Goal: Information Seeking & Learning: Find specific fact

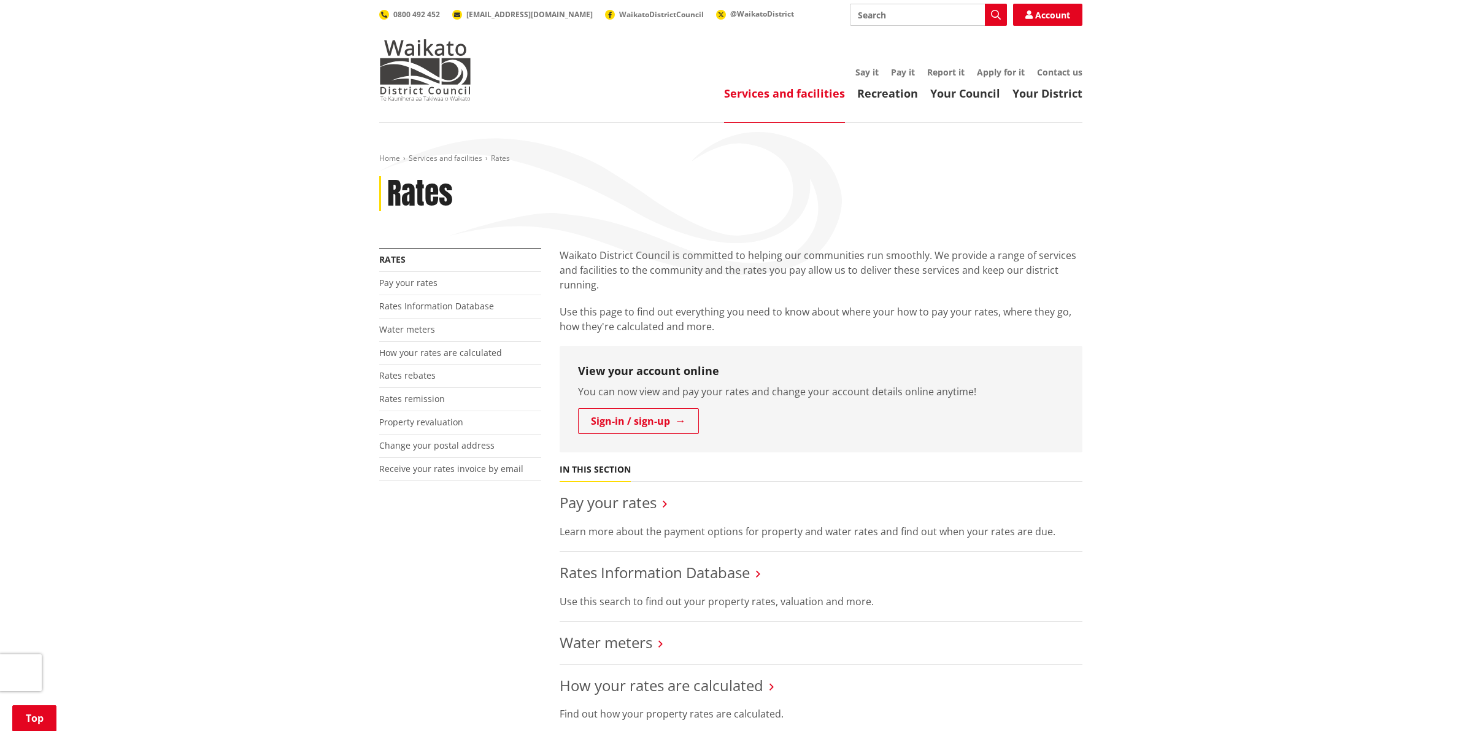
scroll to position [384, 0]
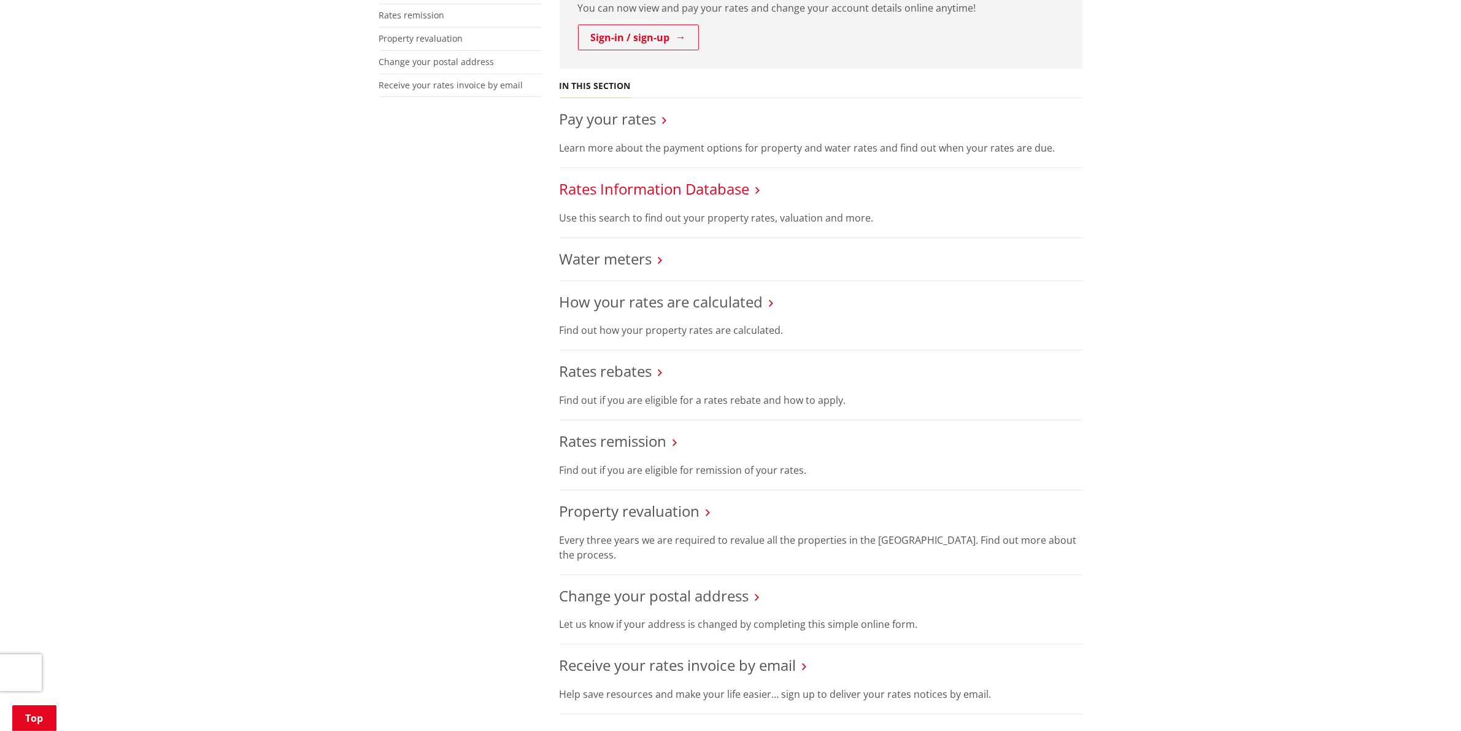
click at [621, 193] on link "Rates Information Database" at bounding box center [655, 189] width 190 height 20
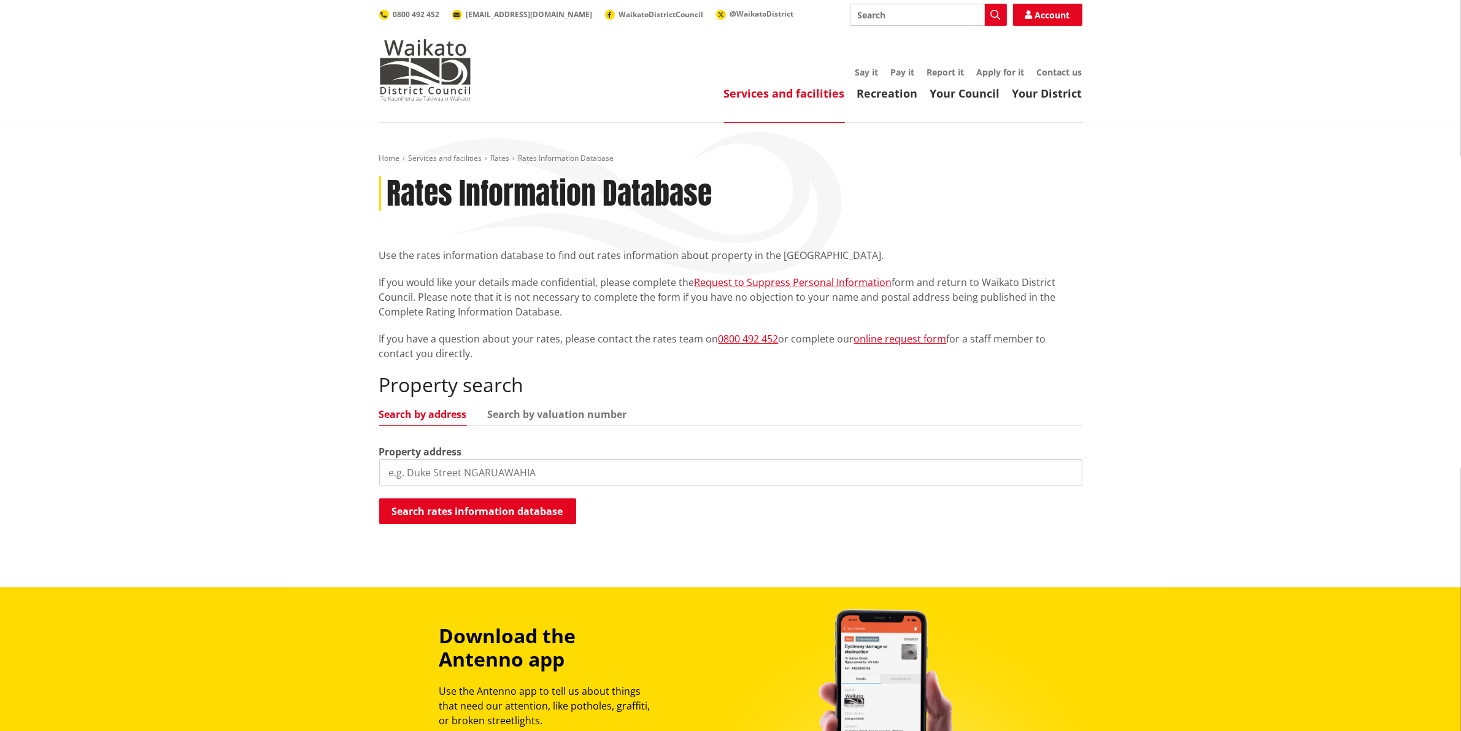
click at [458, 473] on input "search" at bounding box center [730, 472] width 703 height 27
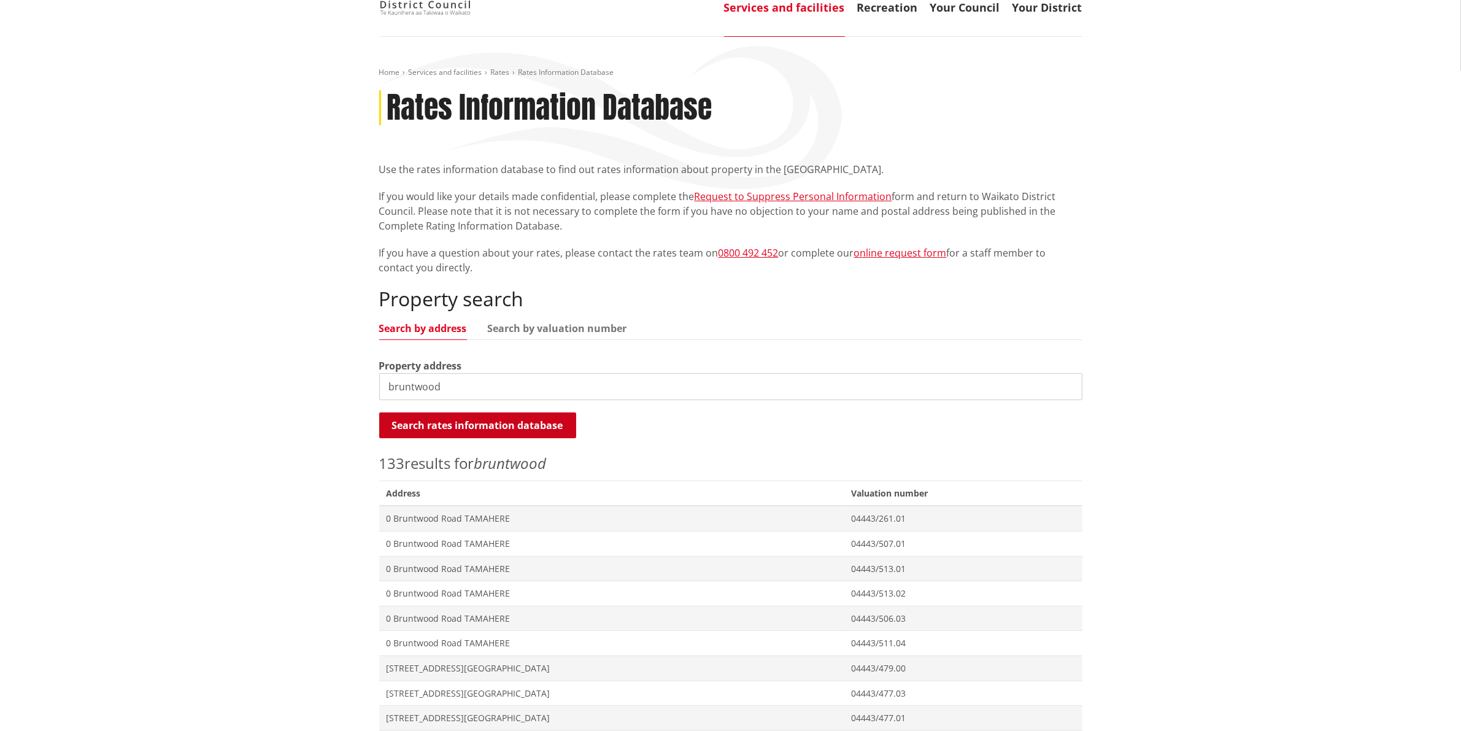
scroll to position [77, 0]
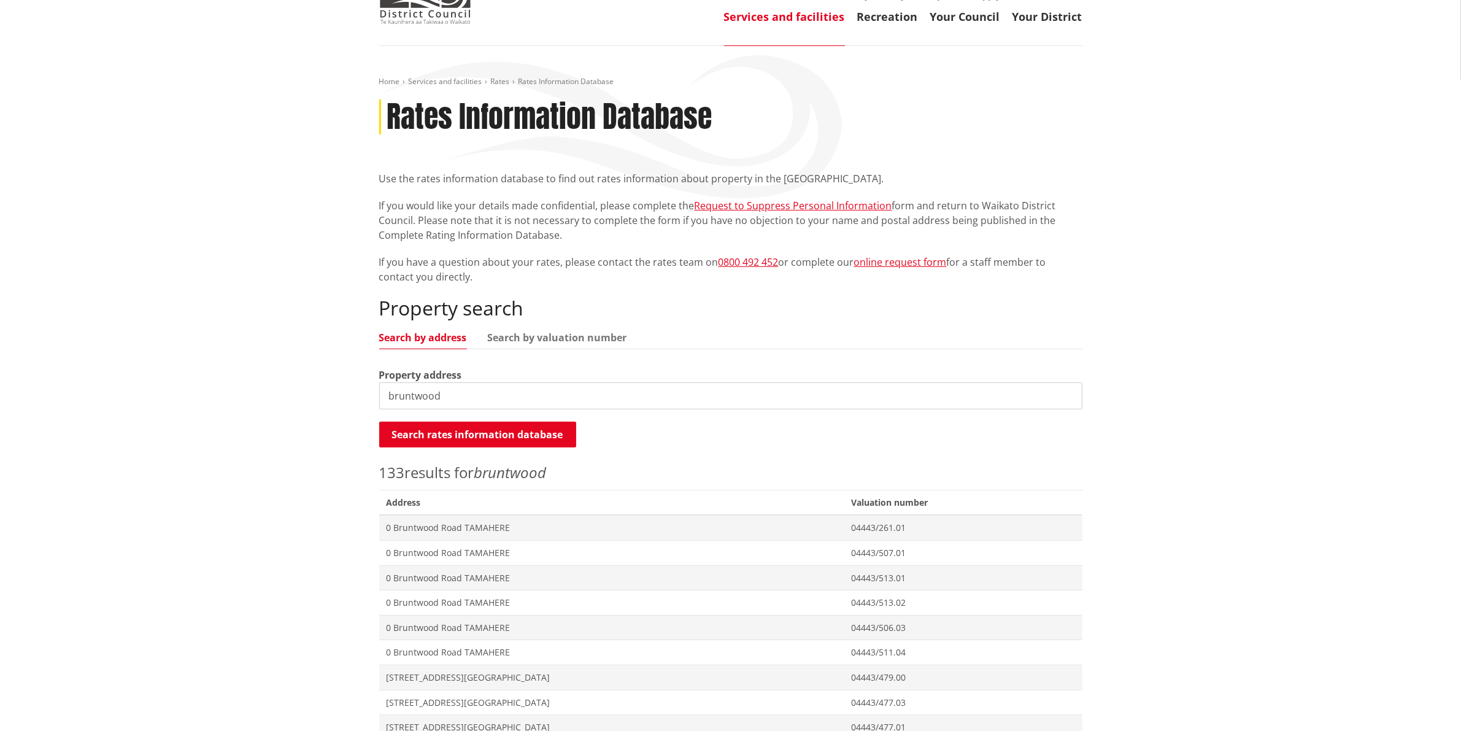
click at [389, 400] on input "bruntwood" at bounding box center [730, 395] width 703 height 27
type input "803 bruntwood"
click at [493, 435] on button "Search rates information database" at bounding box center [477, 435] width 197 height 26
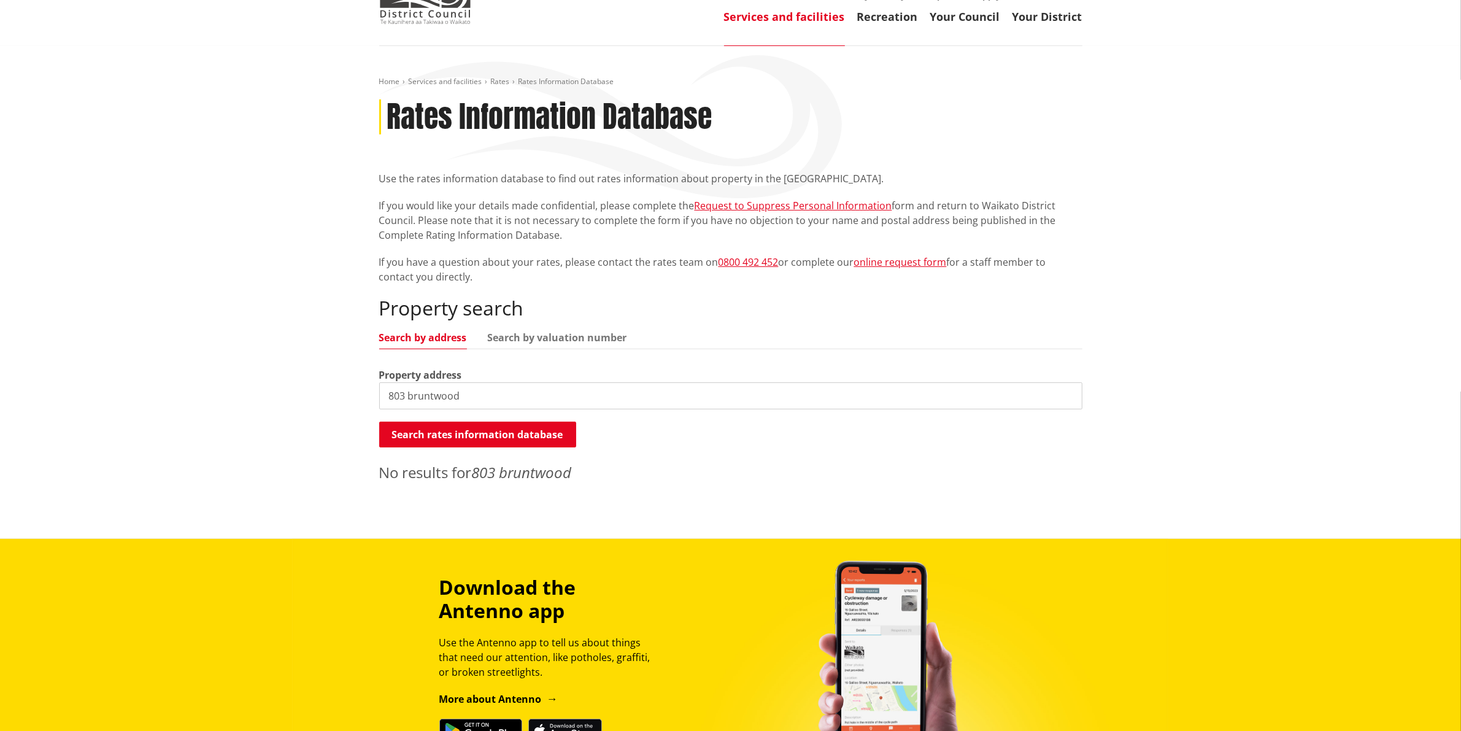
click at [476, 393] on input "803 bruntwood" at bounding box center [730, 395] width 703 height 27
drag, startPoint x: 476, startPoint y: 393, endPoint x: 304, endPoint y: 392, distance: 171.9
click at [304, 392] on div "Home Services and facilities Rates Rates Information Database Rates Information…" at bounding box center [730, 292] width 1461 height 493
